Goal: Task Accomplishment & Management: Manage account settings

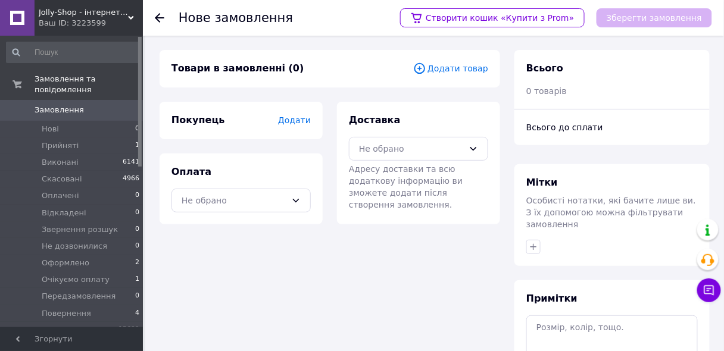
click at [451, 70] on span "Додати товар" at bounding box center [450, 68] width 75 height 13
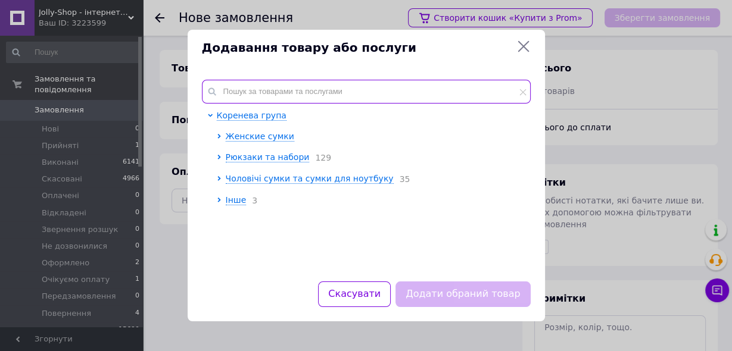
click at [252, 87] on input "text" at bounding box center [366, 92] width 329 height 24
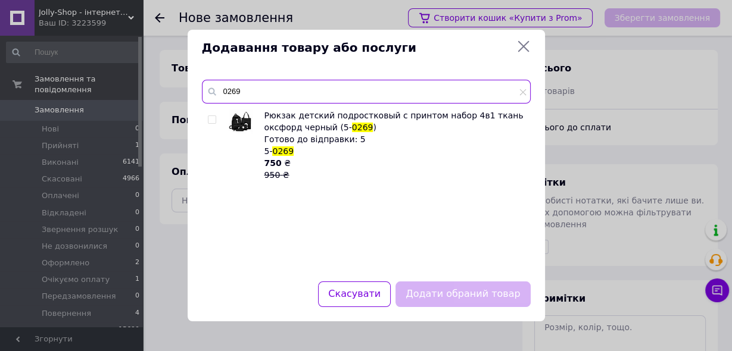
type input "0269"
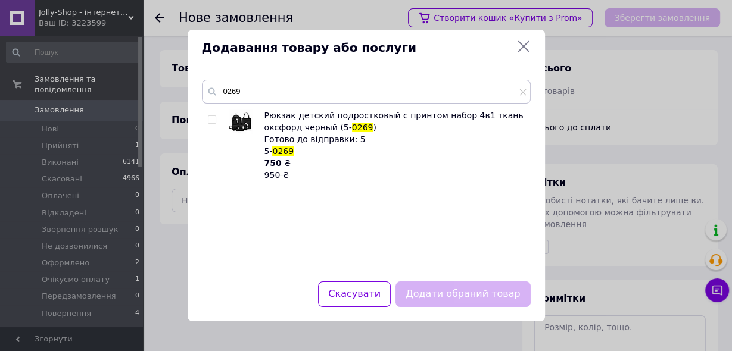
click at [207, 118] on div "Рюкзак детский подростковый с принтом набор 4в1 ткань оксфорд черный (5- 0269 )…" at bounding box center [366, 189] width 328 height 158
click at [211, 120] on input "checkbox" at bounding box center [212, 120] width 8 height 8
checkbox input "true"
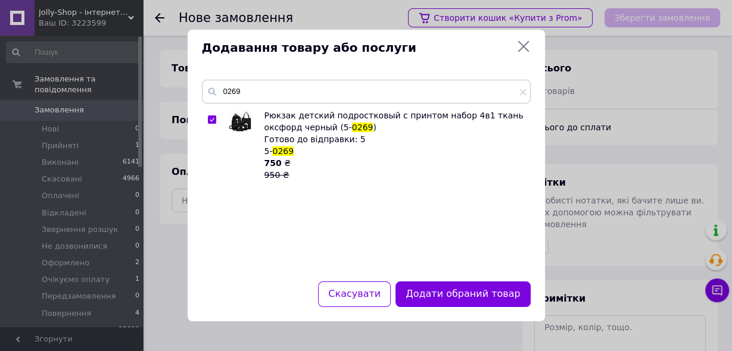
click at [449, 294] on button "Додати обраний товар" at bounding box center [462, 295] width 135 height 26
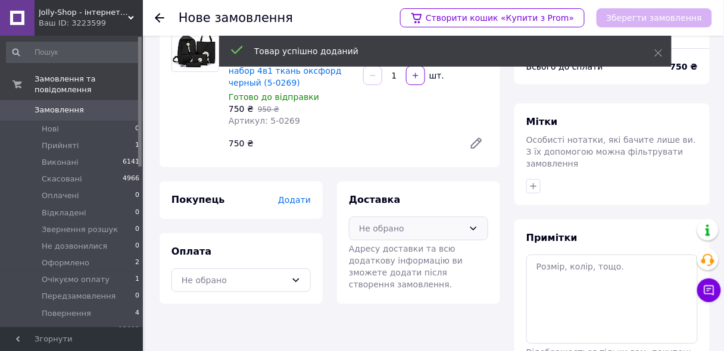
scroll to position [138, 0]
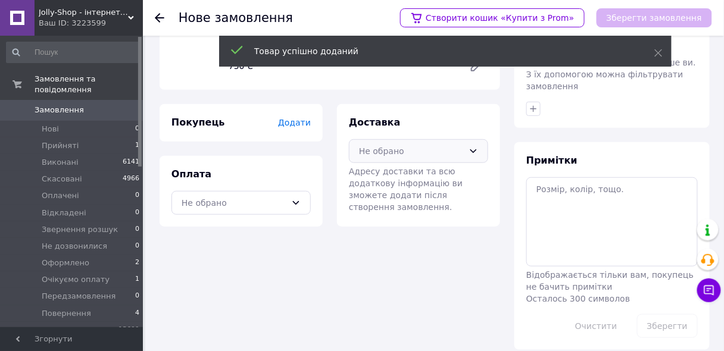
click at [401, 145] on div "Не обрано" at bounding box center [411, 151] width 105 height 13
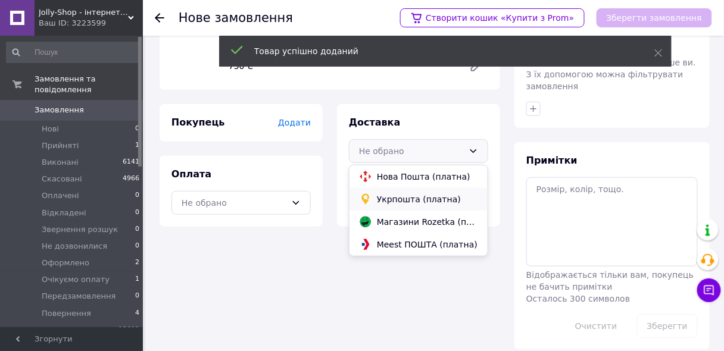
click at [387, 193] on span "Укрпошта (платна)" at bounding box center [427, 199] width 101 height 12
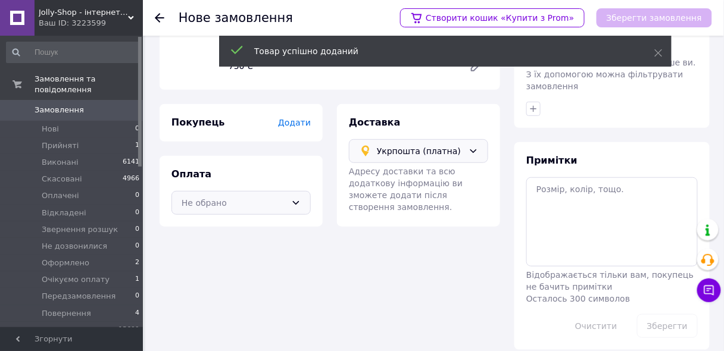
click at [249, 196] on div "Не обрано" at bounding box center [234, 202] width 105 height 13
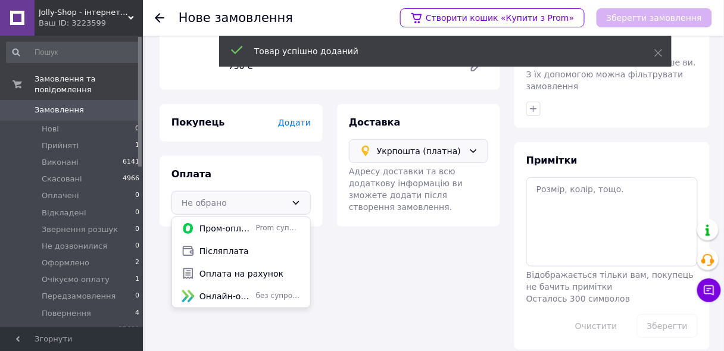
drag, startPoint x: 221, startPoint y: 240, endPoint x: 217, endPoint y: 229, distance: 11.5
click at [220, 245] on span "Післяплата" at bounding box center [249, 251] width 101 height 12
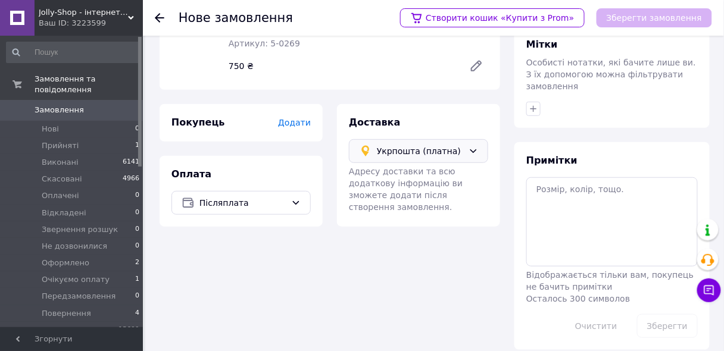
click at [301, 118] on span "Додати" at bounding box center [294, 123] width 33 height 10
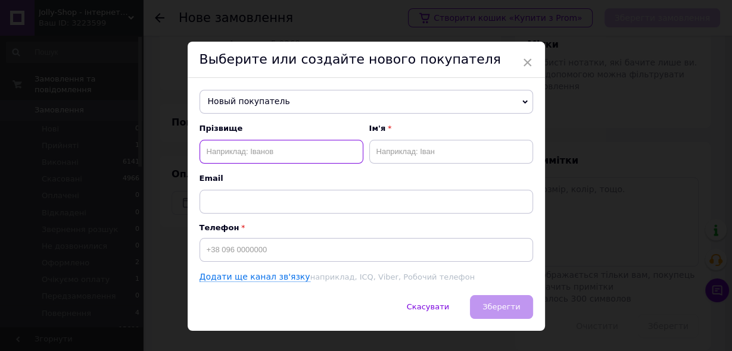
paste input "[PERSON_NAME], 0674908426"
drag, startPoint x: 251, startPoint y: 154, endPoint x: 235, endPoint y: 157, distance: 16.3
click at [235, 157] on input "[PERSON_NAME], 0674908426" at bounding box center [281, 152] width 164 height 24
type input "[PERSON_NAME], 0674908426"
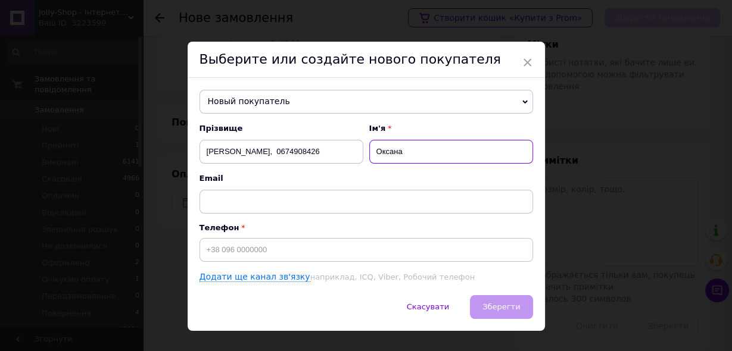
type input "Оксана"
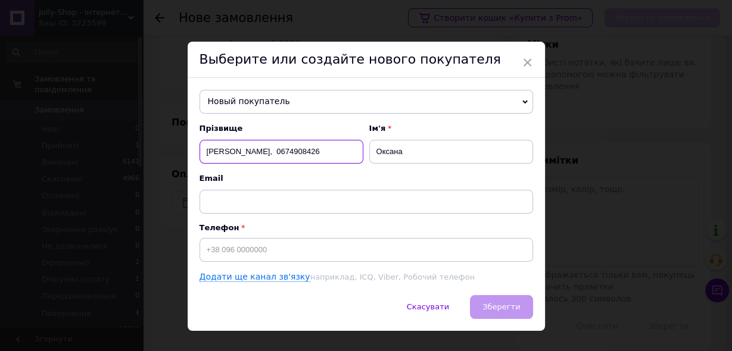
drag, startPoint x: 325, startPoint y: 154, endPoint x: 280, endPoint y: 160, distance: 45.0
click at [280, 160] on input "[PERSON_NAME], 0674908426" at bounding box center [281, 152] width 164 height 24
type input "[PERSON_NAME],"
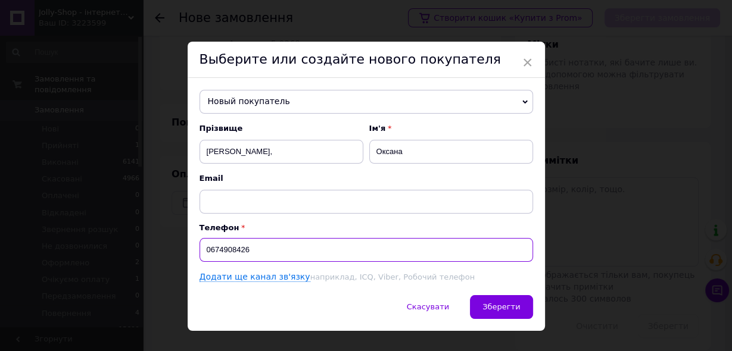
type input "0674908426"
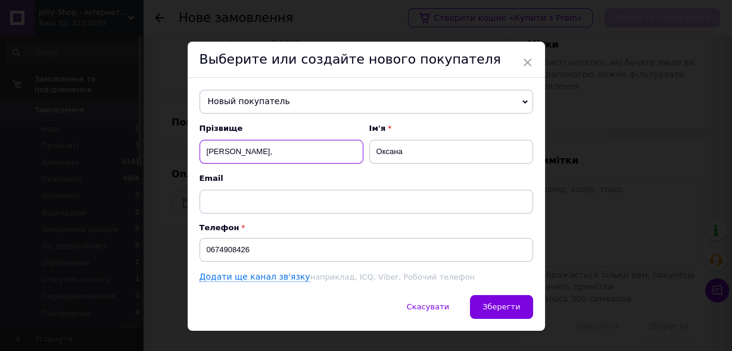
drag, startPoint x: 282, startPoint y: 151, endPoint x: 236, endPoint y: 160, distance: 46.6
click at [236, 160] on input "[PERSON_NAME]," at bounding box center [281, 152] width 164 height 24
type input "[PERSON_NAME]"
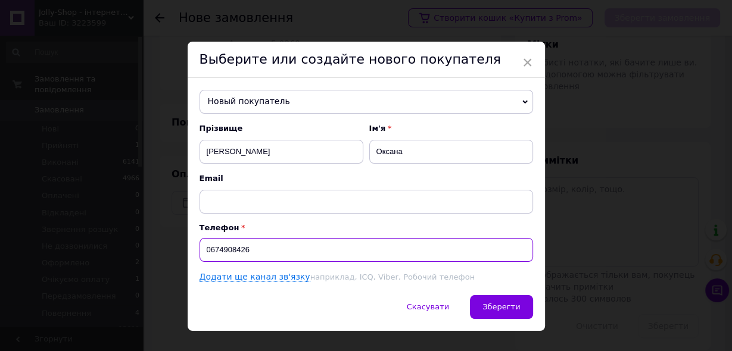
click at [200, 248] on input "0674908426" at bounding box center [365, 250] width 333 height 24
type input "[PHONE_NUMBER]"
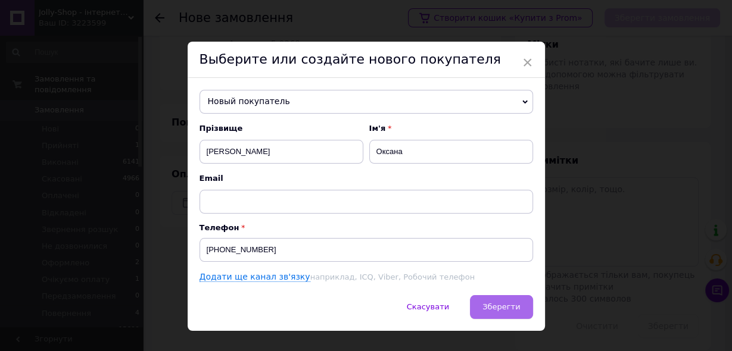
click at [494, 310] on span "Зберегти" at bounding box center [501, 306] width 38 height 9
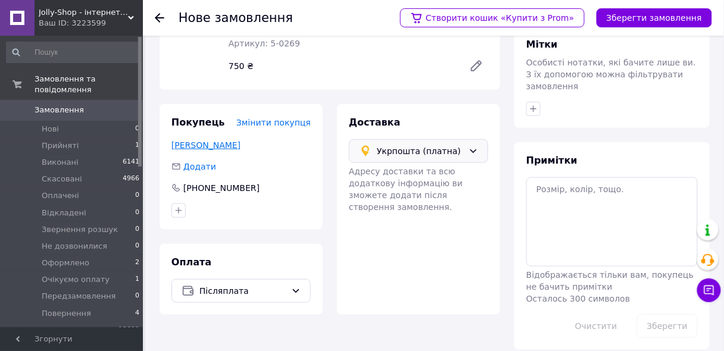
click at [186, 141] on link "[PERSON_NAME]" at bounding box center [205, 146] width 69 height 10
click at [538, 104] on icon "button" at bounding box center [534, 109] width 10 height 10
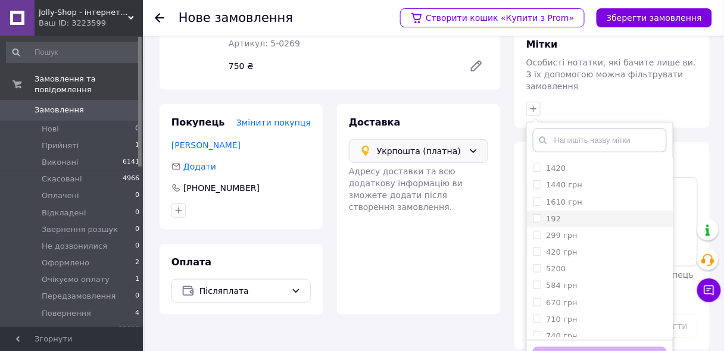
scroll to position [381, 0]
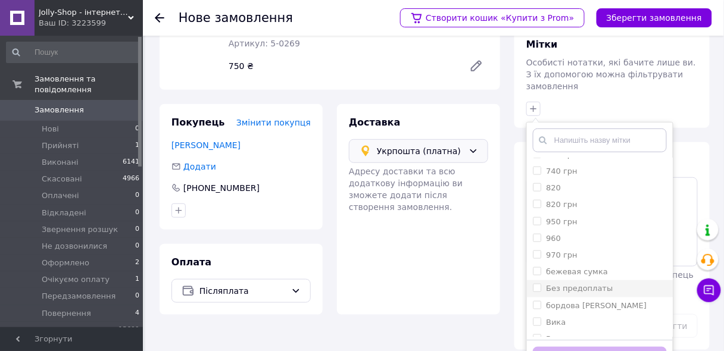
click at [539, 284] on input "Без предоплаты" at bounding box center [537, 288] width 8 height 8
checkbox input "true"
drag, startPoint x: 576, startPoint y: 343, endPoint x: 539, endPoint y: 271, distance: 80.7
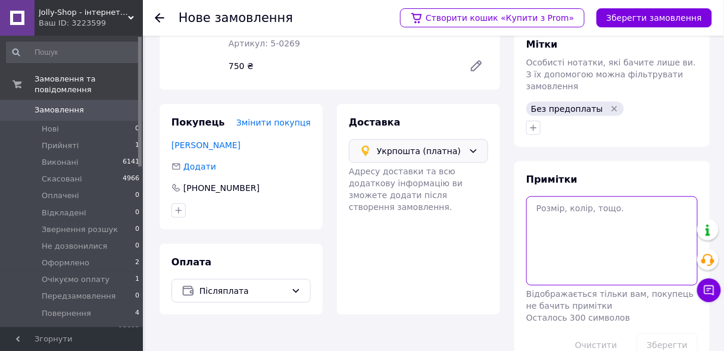
click at [546, 196] on textarea at bounding box center [611, 240] width 171 height 89
paste textarea "[PERSON_NAME]"
type textarea "фб сл [PERSON_NAME]"
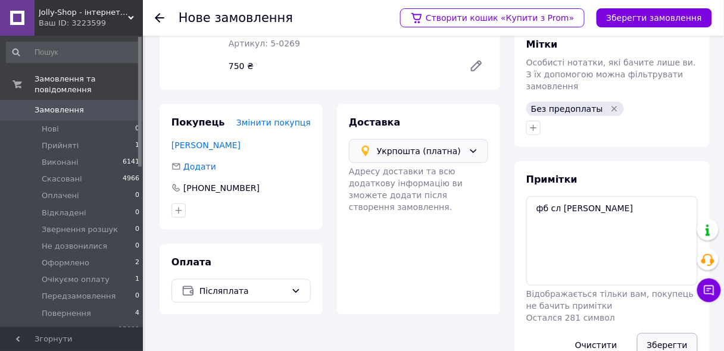
drag, startPoint x: 666, startPoint y: 336, endPoint x: 643, endPoint y: 336, distance: 23.2
click at [666, 336] on button "Зберегти" at bounding box center [667, 345] width 61 height 24
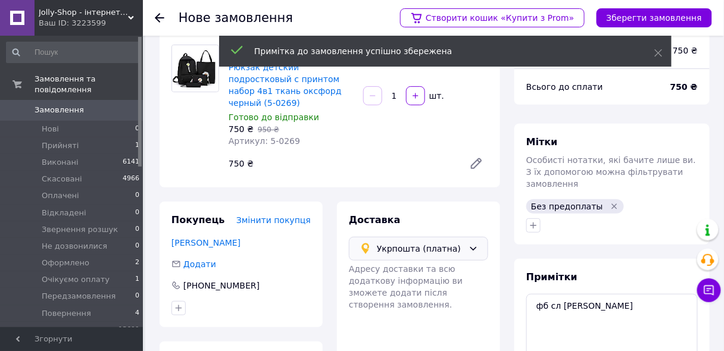
scroll to position [0, 0]
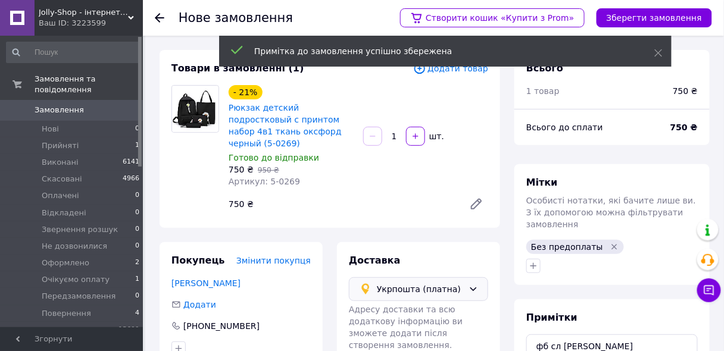
drag, startPoint x: 636, startPoint y: 18, endPoint x: 633, endPoint y: 49, distance: 31.1
click at [637, 18] on button "Зберегти замовлення" at bounding box center [654, 17] width 115 height 19
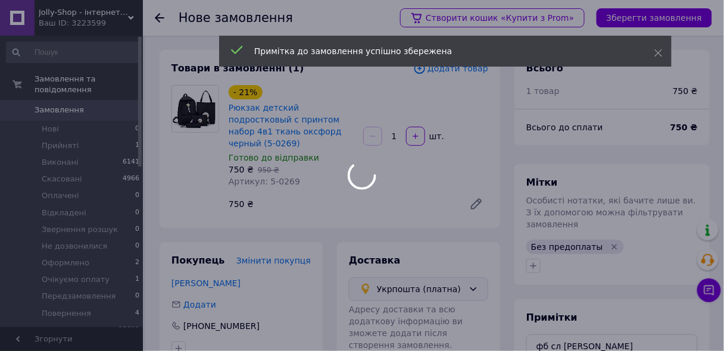
drag, startPoint x: 659, startPoint y: 54, endPoint x: 604, endPoint y: 99, distance: 71.5
click at [658, 54] on div "Примітка до замовлення успішно збережена" at bounding box center [445, 53] width 452 height 34
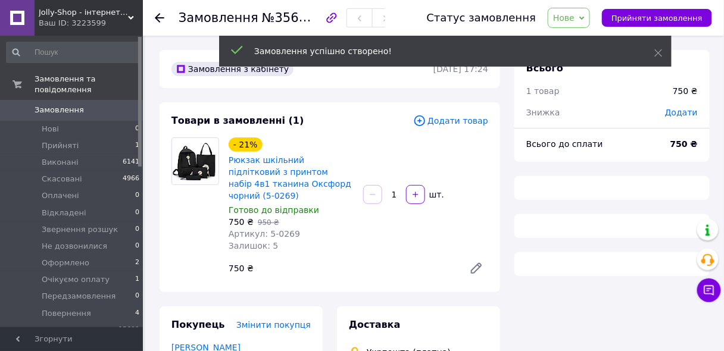
click at [659, 52] on use at bounding box center [659, 53] width 8 height 8
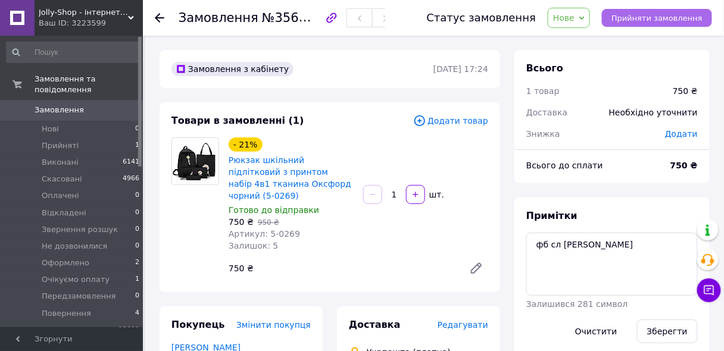
click at [653, 19] on span "Прийняти замовлення" at bounding box center [656, 18] width 91 height 9
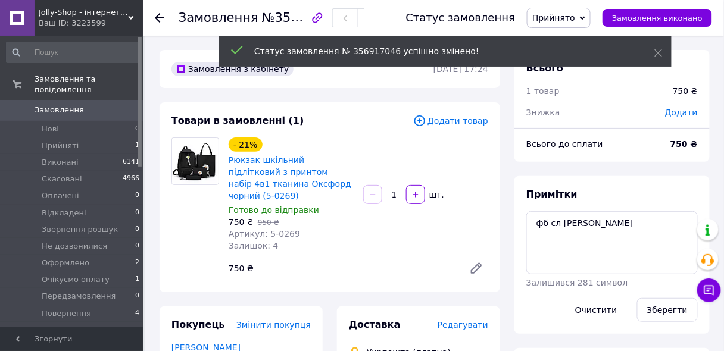
click at [585, 18] on icon at bounding box center [582, 17] width 5 height 5
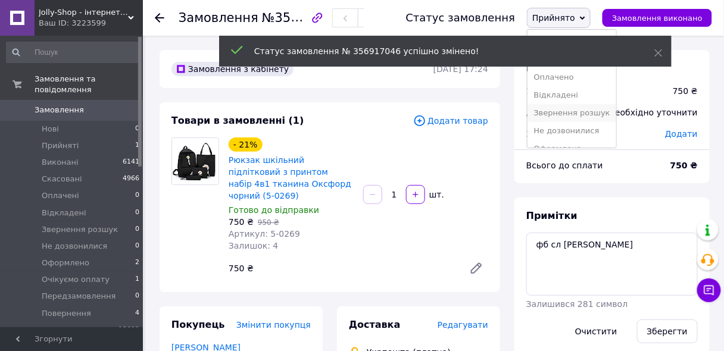
scroll to position [48, 0]
click at [551, 104] on li "Оформлено" at bounding box center [571, 101] width 88 height 18
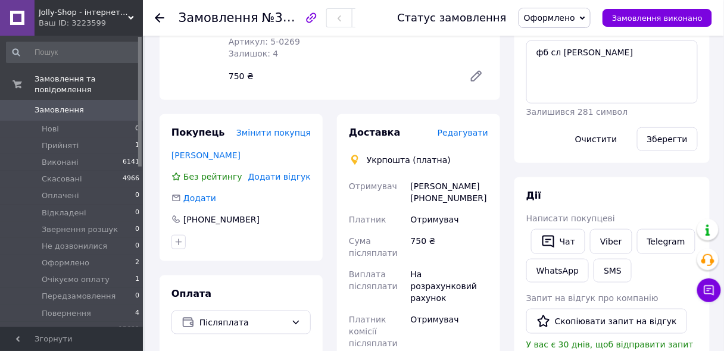
scroll to position [238, 0]
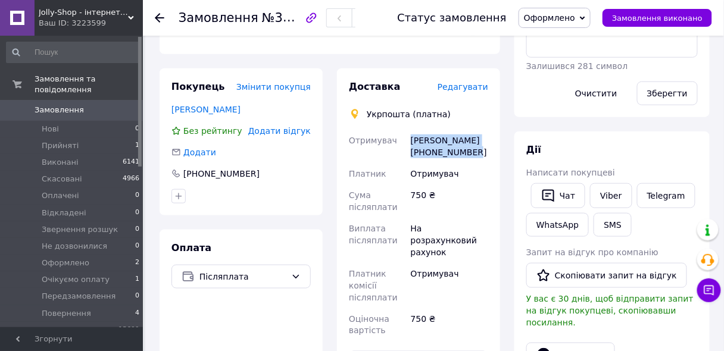
drag, startPoint x: 405, startPoint y: 126, endPoint x: 473, endPoint y: 146, distance: 70.7
click at [473, 146] on div "Отримувач [PERSON_NAME] [PHONE_NUMBER] Платник Отримувач Сума післяплати 750 ₴ …" at bounding box center [418, 236] width 144 height 212
copy div "Отримувач [PERSON_NAME] [PHONE_NUMBER]"
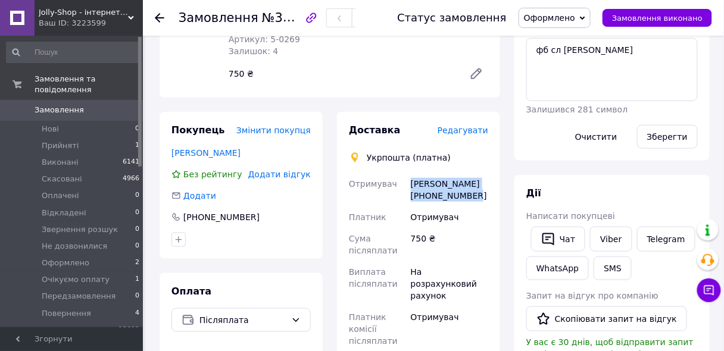
scroll to position [95, 0]
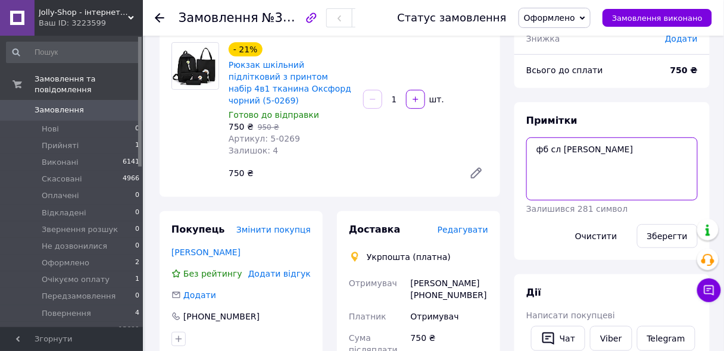
paste textarea "№0505352943945"
type textarea "№0505352943945 фб сл [PERSON_NAME]"
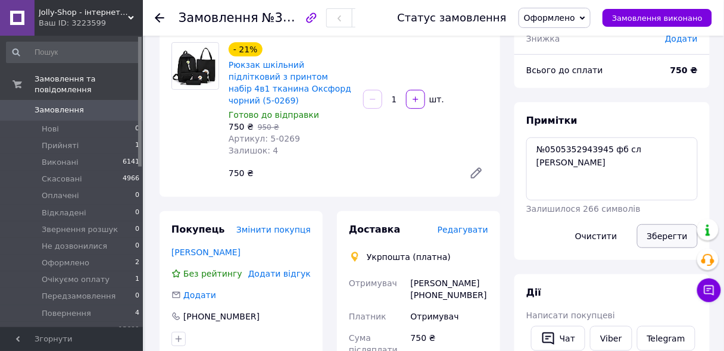
click at [671, 234] on button "Зберегти" at bounding box center [667, 236] width 61 height 24
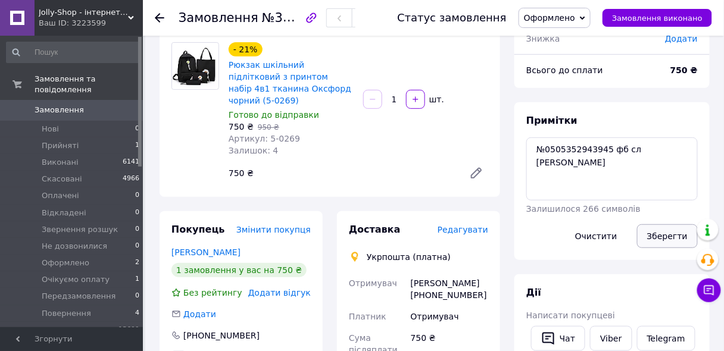
click at [671, 235] on button "Зберегти" at bounding box center [667, 236] width 61 height 24
click at [53, 105] on span "Замовлення" at bounding box center [59, 110] width 49 height 11
